Goal: Complete application form

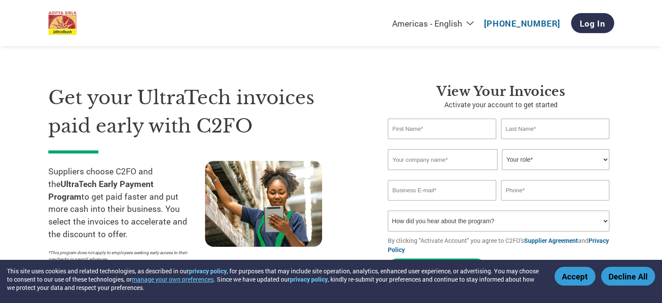
click at [433, 131] on input "text" at bounding box center [442, 128] width 109 height 20
click at [67, 84] on h1 "Get your UltraTech invoices paid early with C2FO" at bounding box center [205, 112] width 314 height 56
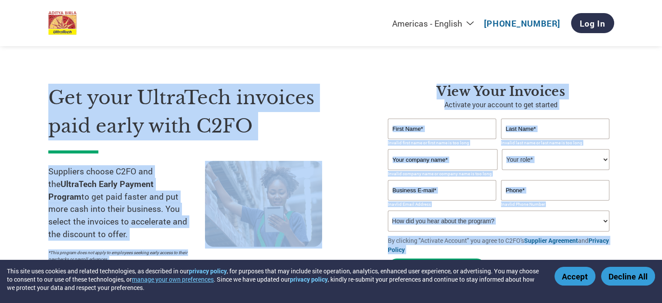
drag, startPoint x: 67, startPoint y: 83, endPoint x: 490, endPoint y: 254, distance: 457.0
click at [490, 254] on div "Get your UltraTech invoices paid early with C2FO Suppliers choose C2FO and the …" at bounding box center [331, 165] width 566 height 232
click at [85, 95] on h1 "Get your UltraTech invoices paid early with C2FO" at bounding box center [205, 112] width 314 height 56
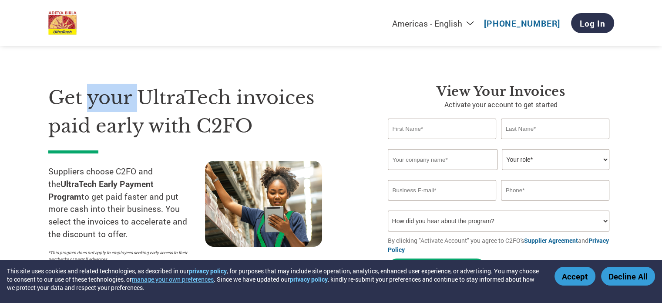
click at [85, 95] on h1 "Get your UltraTech invoices paid early with C2FO" at bounding box center [205, 112] width 314 height 56
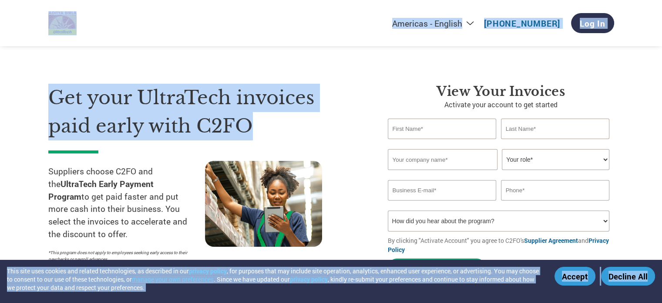
drag, startPoint x: 85, startPoint y: 95, endPoint x: 519, endPoint y: 303, distance: 480.7
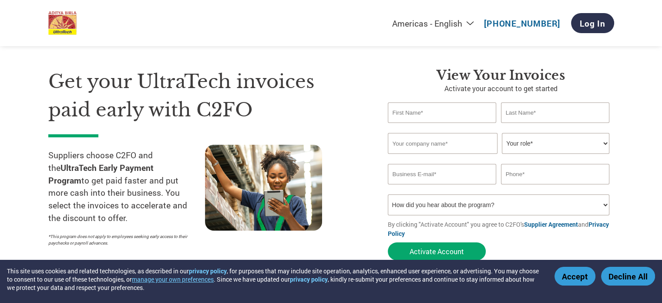
click at [439, 78] on h3 "View Your Invoices" at bounding box center [501, 75] width 226 height 16
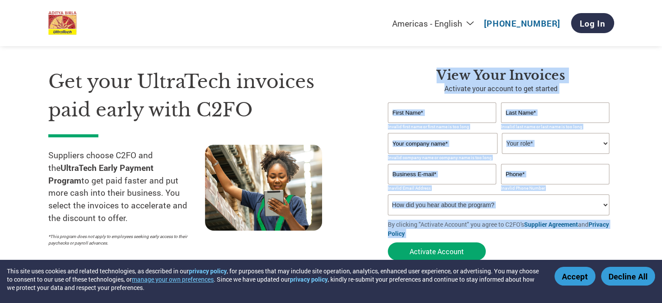
drag, startPoint x: 439, startPoint y: 78, endPoint x: 575, endPoint y: 257, distance: 225.4
click at [575, 257] on div "View Your Invoices Activate your account to get started Invalid first name or f…" at bounding box center [501, 165] width 226 height 197
click at [410, 66] on div "Get your UltraTech invoices paid early with C2FO Suppliers choose C2FO and the …" at bounding box center [331, 149] width 566 height 232
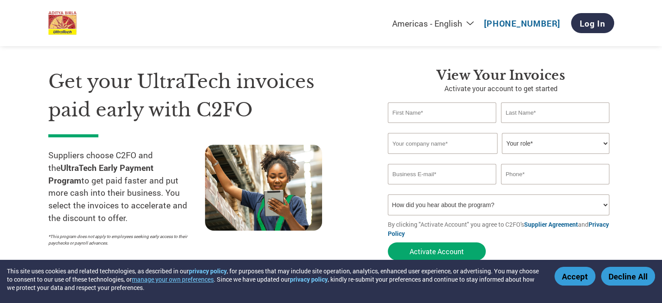
click at [145, 83] on h1 "Get your UltraTech invoices paid early with C2FO" at bounding box center [205, 95] width 314 height 56
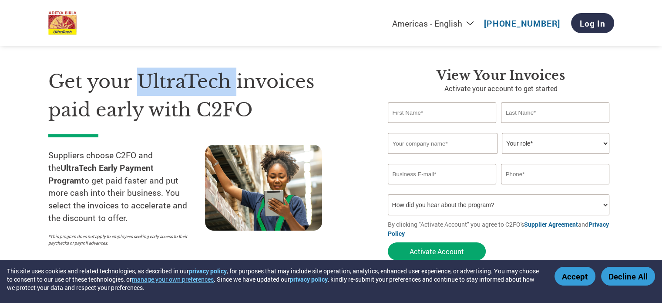
click at [145, 83] on h1 "Get your UltraTech invoices paid early with C2FO" at bounding box center [205, 95] width 314 height 56
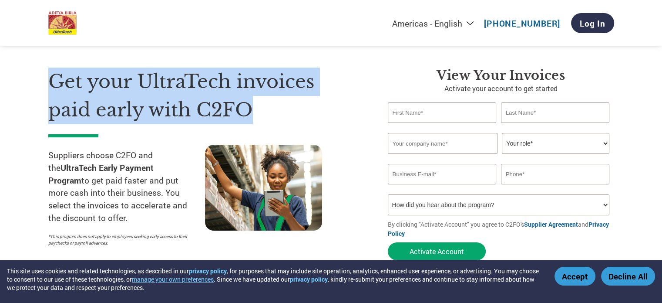
drag, startPoint x: 145, startPoint y: 83, endPoint x: 230, endPoint y: 79, distance: 85.4
click at [230, 79] on h1 "Get your UltraTech invoices paid early with C2FO" at bounding box center [205, 95] width 314 height 56
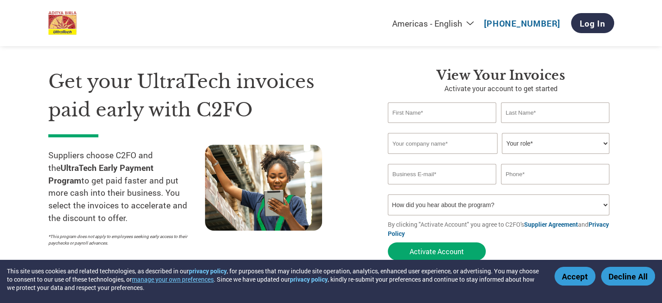
click at [118, 80] on h1 "Get your UltraTech invoices paid early with C2FO" at bounding box center [205, 95] width 314 height 56
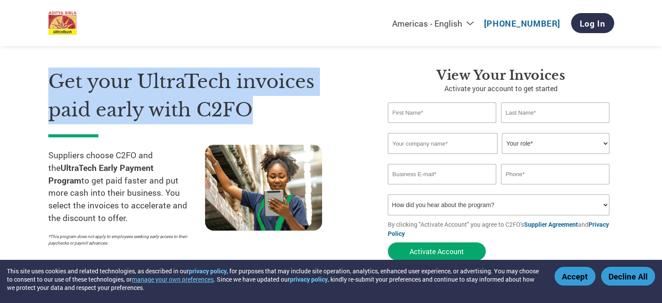
drag, startPoint x: 118, startPoint y: 80, endPoint x: 220, endPoint y: 98, distance: 104.3
click at [220, 98] on h1 "Get your UltraTech invoices paid early with C2FO" at bounding box center [205, 95] width 314 height 56
click at [135, 88] on h1 "Get your UltraTech invoices paid early with C2FO" at bounding box center [205, 95] width 314 height 56
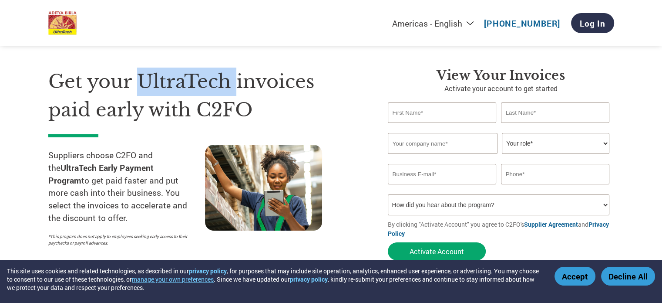
click at [135, 88] on h1 "Get your UltraTech invoices paid early with C2FO" at bounding box center [205, 95] width 314 height 56
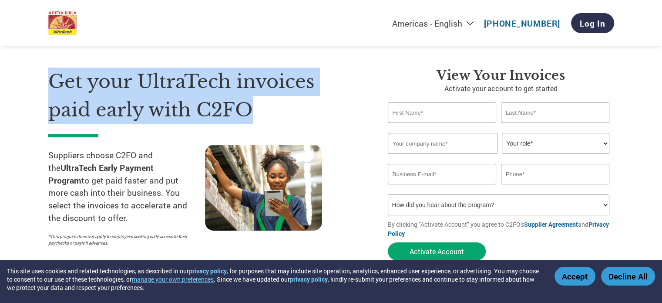
drag, startPoint x: 135, startPoint y: 88, endPoint x: 230, endPoint y: 123, distance: 102.1
click at [230, 123] on div "Get your UltraTech invoices paid early with C2FO Suppliers choose C2FO and the …" at bounding box center [211, 165] width 327 height 197
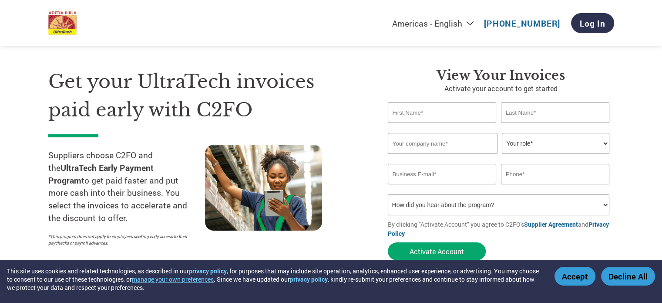
click at [57, 77] on h1 "Get your UltraTech invoices paid early with C2FO" at bounding box center [205, 95] width 314 height 56
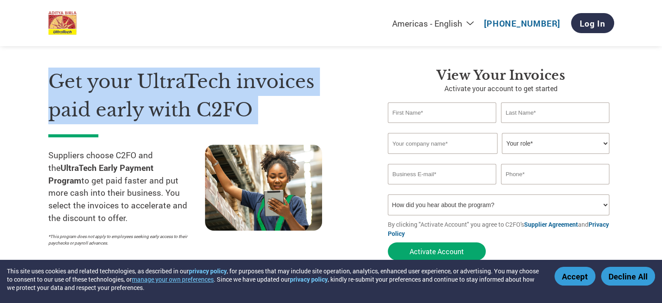
drag, startPoint x: 57, startPoint y: 77, endPoint x: 187, endPoint y: 130, distance: 140.4
click at [187, 130] on div "Get your UltraTech invoices paid early with C2FO Suppliers choose C2FO and the …" at bounding box center [211, 165] width 327 height 197
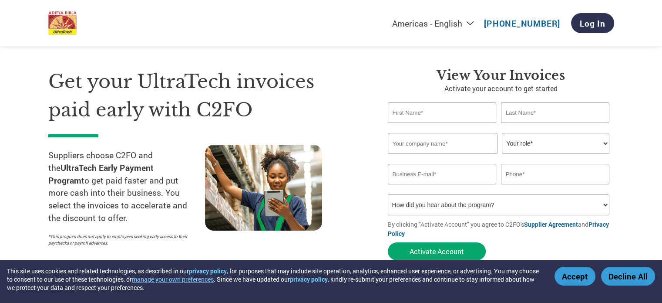
click at [153, 72] on h1 "Get your UltraTech invoices paid early with C2FO" at bounding box center [205, 95] width 314 height 56
click at [371, 98] on div "Get your UltraTech invoices paid early with C2FO Suppliers choose C2FO and the …" at bounding box center [211, 165] width 327 height 197
click at [431, 61] on div "Get your UltraTech invoices paid early with C2FO Suppliers choose C2FO and the …" at bounding box center [331, 149] width 566 height 232
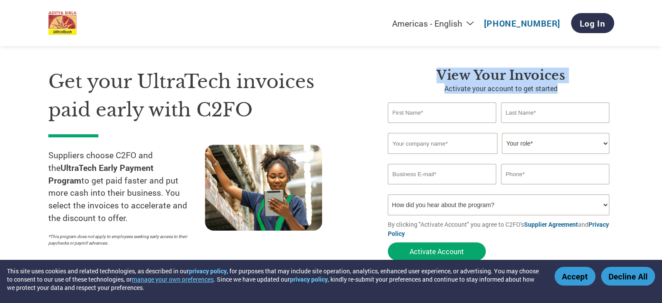
drag, startPoint x: 431, startPoint y: 61, endPoint x: 535, endPoint y: 90, distance: 108.0
click at [535, 90] on div "Get your UltraTech invoices paid early with C2FO Suppliers choose C2FO and the …" at bounding box center [331, 149] width 566 height 232
click at [535, 90] on p "Activate your account to get started" at bounding box center [501, 88] width 226 height 10
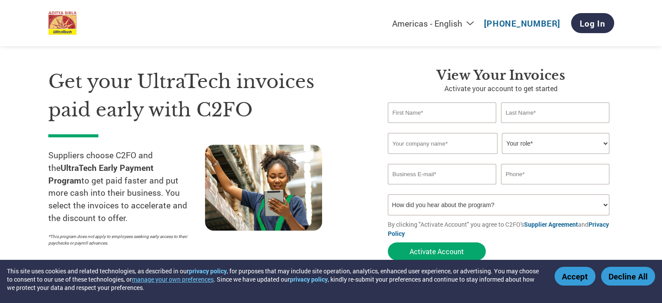
click at [424, 107] on input "text" at bounding box center [442, 112] width 109 height 20
click at [532, 110] on input "text" at bounding box center [555, 112] width 109 height 20
click at [428, 108] on input "text" at bounding box center [442, 112] width 109 height 20
click at [525, 118] on input "text" at bounding box center [555, 112] width 109 height 20
click at [435, 133] on input "text" at bounding box center [443, 143] width 110 height 21
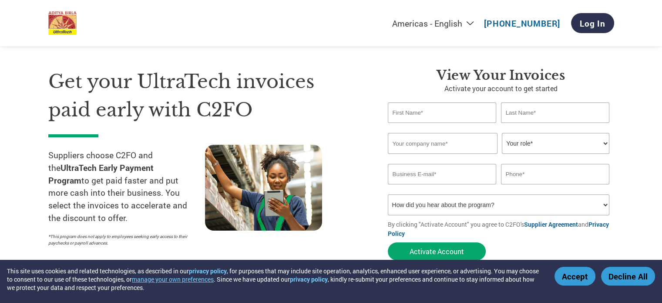
click at [523, 142] on select "Your role* CFO Controller Credit Manager Finance Director Treasurer CEO Preside…" at bounding box center [556, 143] width 108 height 21
click at [437, 175] on input "email" at bounding box center [442, 174] width 109 height 20
click at [521, 174] on input "text" at bounding box center [555, 174] width 109 height 20
click at [448, 212] on select "How did you hear about the program? Received a letter Email Social Media Online…" at bounding box center [499, 204] width 222 height 21
click at [366, 110] on div "Get your UltraTech invoices paid early with C2FO Suppliers choose C2FO and the …" at bounding box center [211, 165] width 327 height 197
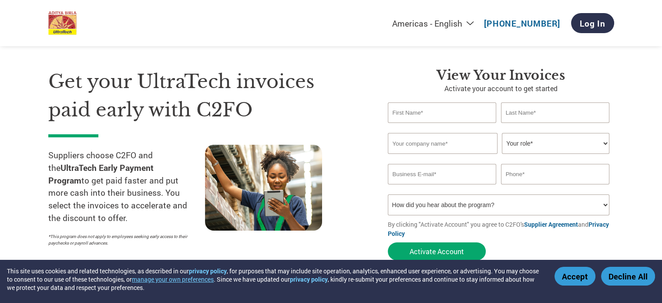
click at [233, 74] on h1 "Get your UltraTech invoices paid early with C2FO" at bounding box center [205, 95] width 314 height 56
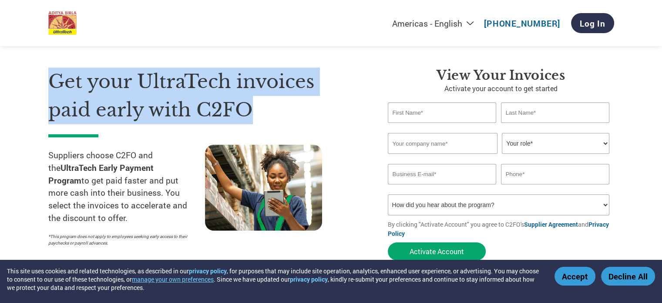
drag, startPoint x: 233, startPoint y: 74, endPoint x: 111, endPoint y: 66, distance: 122.7
click at [111, 66] on div "Get your UltraTech invoices paid early with C2FO Suppliers choose C2FO and the …" at bounding box center [331, 149] width 566 height 232
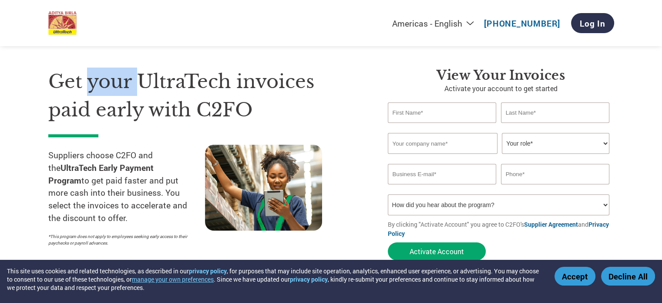
click at [111, 66] on div "Get your UltraTech invoices paid early with C2FO Suppliers choose C2FO and the …" at bounding box center [331, 149] width 566 height 232
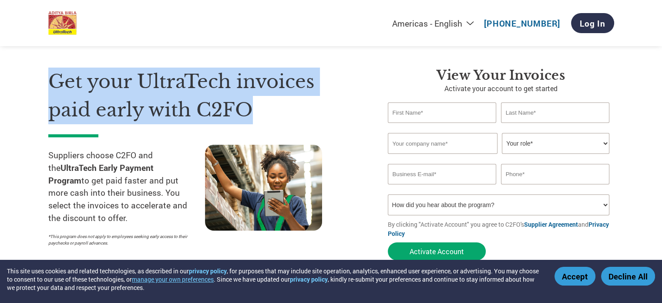
click at [111, 66] on div "Get your UltraTech invoices paid early with C2FO Suppliers choose C2FO and the …" at bounding box center [331, 149] width 566 height 232
click at [192, 108] on h1 "Get your UltraTech invoices paid early with C2FO" at bounding box center [205, 95] width 314 height 56
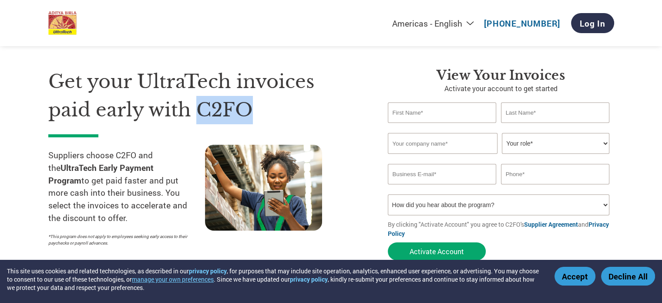
click at [192, 108] on h1 "Get your UltraTech invoices paid early with C2FO" at bounding box center [205, 95] width 314 height 56
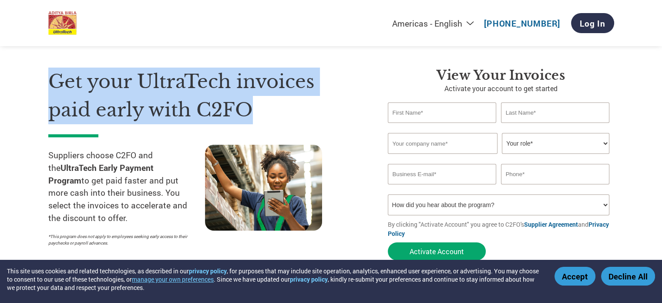
drag, startPoint x: 192, startPoint y: 108, endPoint x: 89, endPoint y: 80, distance: 107.0
click at [89, 80] on h1 "Get your UltraTech invoices paid early with C2FO" at bounding box center [205, 95] width 314 height 56
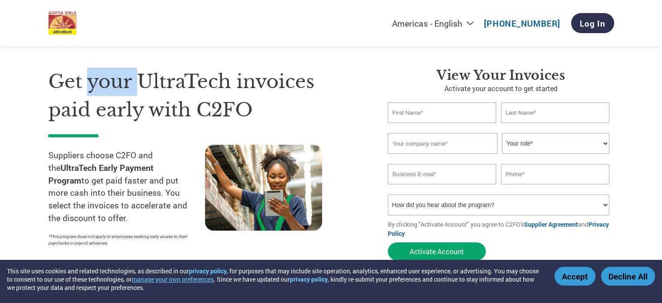
click at [89, 80] on h1 "Get your UltraTech invoices paid early with C2FO" at bounding box center [205, 95] width 314 height 56
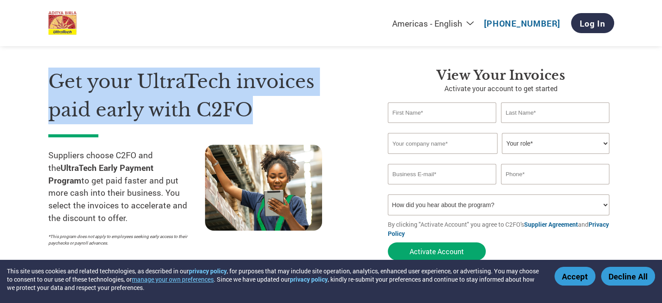
drag, startPoint x: 89, startPoint y: 80, endPoint x: 223, endPoint y: 118, distance: 140.0
click at [223, 118] on h1 "Get your UltraTech invoices paid early with C2FO" at bounding box center [205, 95] width 314 height 56
drag, startPoint x: 223, startPoint y: 118, endPoint x: 59, endPoint y: 79, distance: 168.8
click at [59, 79] on h1 "Get your UltraTech invoices paid early with C2FO" at bounding box center [205, 95] width 314 height 56
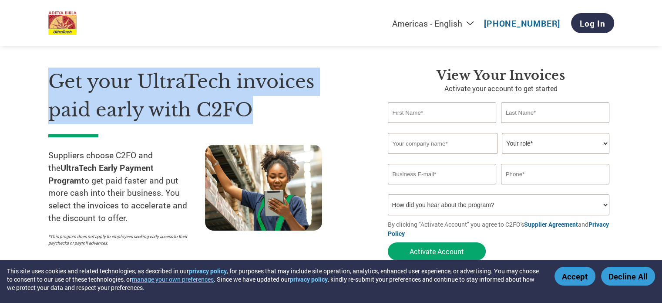
click at [59, 79] on h1 "Get your UltraTech invoices paid early with C2FO" at bounding box center [205, 95] width 314 height 56
drag, startPoint x: 59, startPoint y: 79, endPoint x: 242, endPoint y: 119, distance: 187.1
click at [242, 119] on h1 "Get your UltraTech invoices paid early with C2FO" at bounding box center [205, 95] width 314 height 56
drag, startPoint x: 242, startPoint y: 119, endPoint x: 65, endPoint y: 77, distance: 182.1
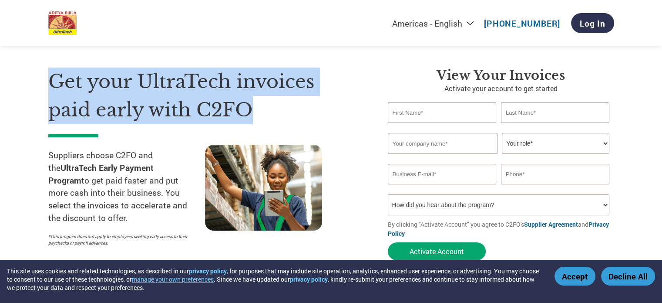
click at [65, 77] on h1 "Get your UltraTech invoices paid early with C2FO" at bounding box center [205, 95] width 314 height 56
drag, startPoint x: 65, startPoint y: 77, endPoint x: 269, endPoint y: 118, distance: 208.2
click at [269, 118] on h1 "Get your UltraTech invoices paid early with C2FO" at bounding box center [205, 95] width 314 height 56
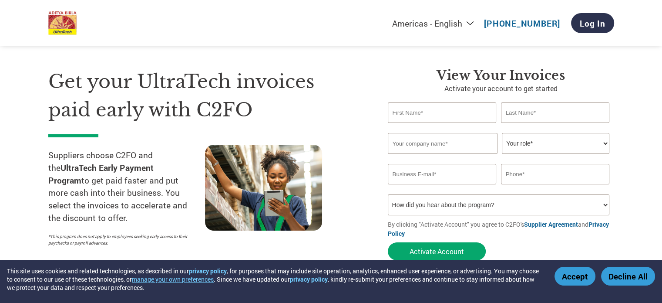
click at [51, 76] on h1 "Get your UltraTech invoices paid early with C2FO" at bounding box center [205, 95] width 314 height 56
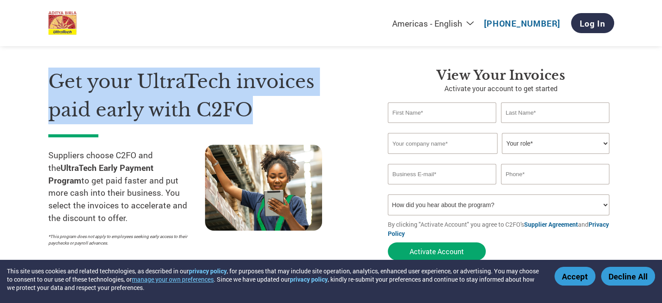
drag, startPoint x: 51, startPoint y: 76, endPoint x: 322, endPoint y: 106, distance: 272.9
click at [322, 106] on h1 "Get your UltraTech invoices paid early with C2FO" at bounding box center [205, 95] width 314 height 56
